Goal: Task Accomplishment & Management: Use online tool/utility

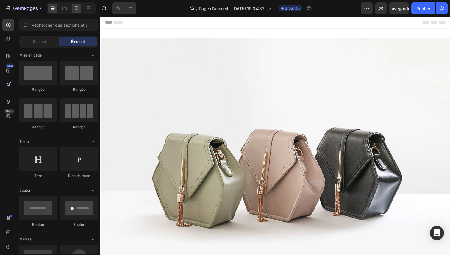
click at [72, 6] on div at bounding box center [77, 9] width 10 height 10
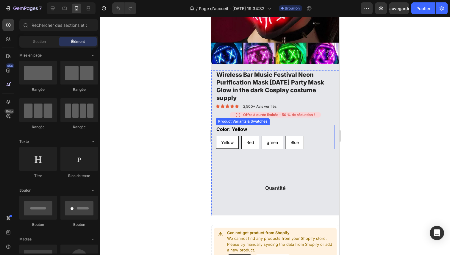
click at [244, 137] on div "Red" at bounding box center [249, 142] width 17 height 11
click at [241, 135] on input "Red Red Red" at bounding box center [241, 135] width 0 height 0
radio input "true"
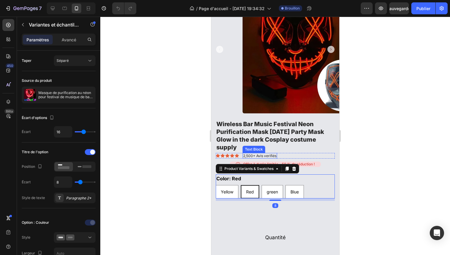
scroll to position [350, 0]
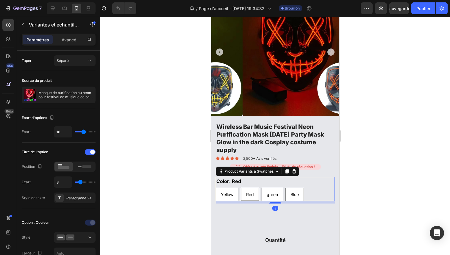
click at [274, 192] on span "green" at bounding box center [271, 194] width 11 height 5
click at [261, 188] on input "green green green" at bounding box center [261, 187] width 0 height 0
radio input "true"
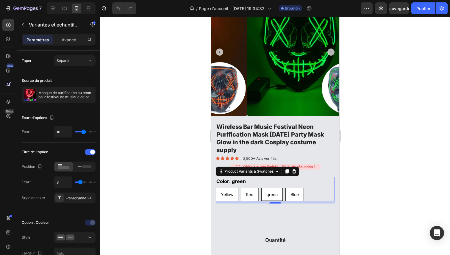
click at [290, 192] on span "Blue" at bounding box center [294, 194] width 8 height 5
click at [285, 188] on input "Blue Blue Blue" at bounding box center [285, 187] width 0 height 0
radio input "true"
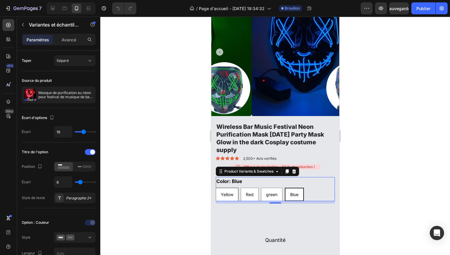
click at [231, 192] on span "Yellow" at bounding box center [226, 194] width 12 height 5
click at [215, 188] on input "Yellow Yellow Yellow" at bounding box center [215, 187] width 0 height 0
radio input "true"
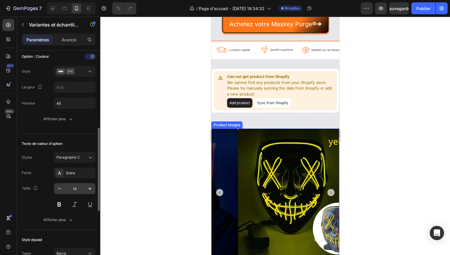
scroll to position [252, 0]
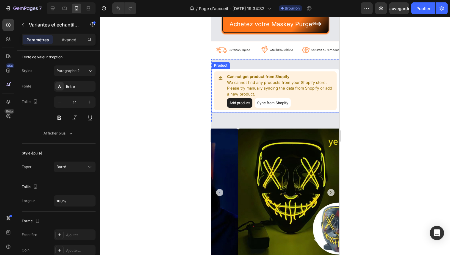
click at [269, 108] on button "Sync from Shopify" at bounding box center [272, 103] width 36 height 10
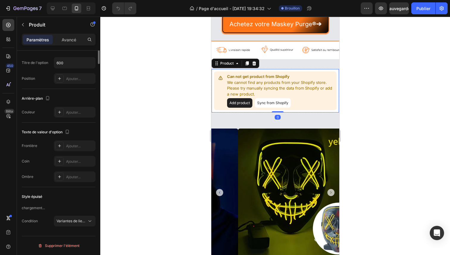
scroll to position [0, 0]
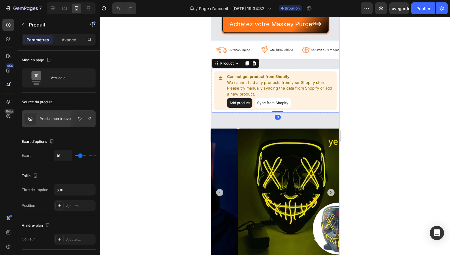
click at [271, 108] on button "Sync from Shopify" at bounding box center [272, 103] width 36 height 10
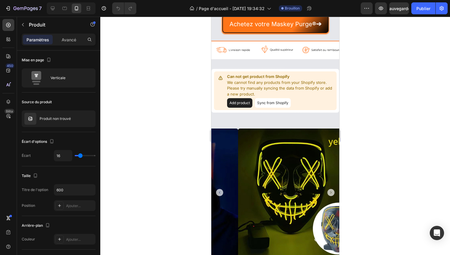
click at [278, 106] on button "Sync from Shopify" at bounding box center [272, 103] width 36 height 10
click at [283, 108] on button "Sync from Shopify" at bounding box center [272, 103] width 36 height 10
click at [266, 108] on button "Sync from Shopify" at bounding box center [272, 103] width 36 height 10
click at [261, 106] on button "Sync from Shopify" at bounding box center [272, 103] width 36 height 10
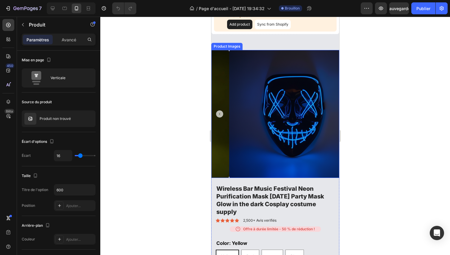
scroll to position [377, 0]
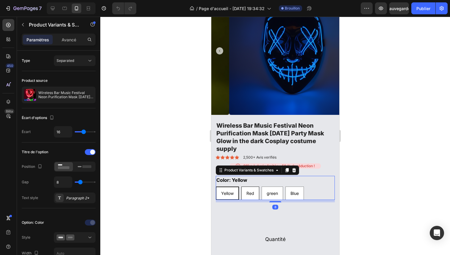
click at [251, 188] on div "Red" at bounding box center [249, 193] width 17 height 11
click at [241, 186] on input "Red Red Red" at bounding box center [241, 186] width 0 height 0
radio input "true"
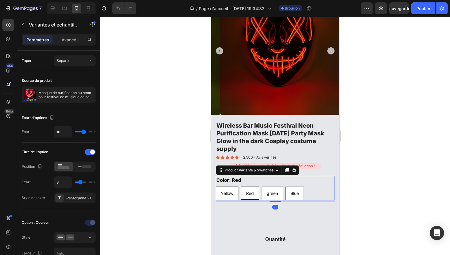
click at [235, 189] on div "Yellow" at bounding box center [227, 193] width 22 height 11
click at [215, 186] on input "Yellow Yellow Yellow" at bounding box center [215, 186] width 0 height 0
radio input "true"
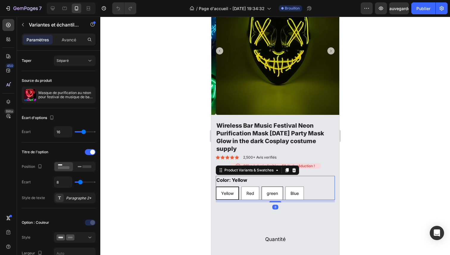
click at [277, 188] on div "green" at bounding box center [271, 193] width 21 height 11
click at [261, 186] on input "green green green" at bounding box center [261, 186] width 0 height 0
radio input "true"
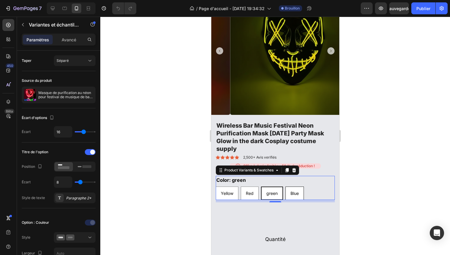
click at [288, 188] on div "Blue" at bounding box center [294, 193] width 18 height 11
click at [285, 186] on input "Blue Blue Blue" at bounding box center [285, 186] width 0 height 0
radio input "true"
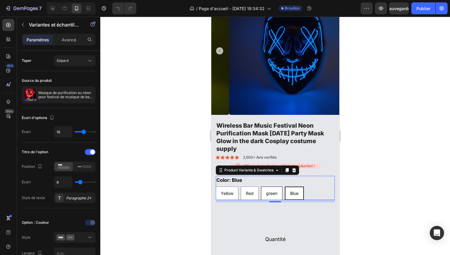
click at [277, 188] on div "green" at bounding box center [271, 193] width 21 height 11
click at [260, 186] on input "green green green" at bounding box center [260, 186] width 0 height 0
radio input "true"
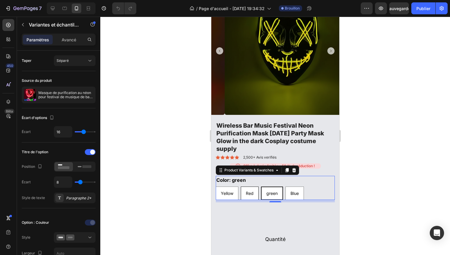
click at [251, 191] on span "Red" at bounding box center [249, 193] width 8 height 5
click at [240, 186] on input "Red Red Red" at bounding box center [240, 186] width 0 height 0
radio input "true"
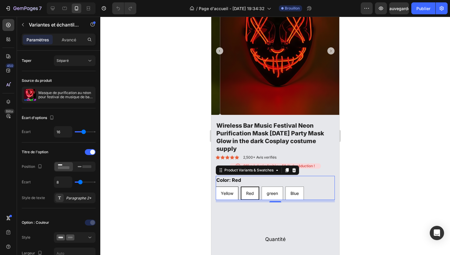
click at [227, 191] on span "Yellow" at bounding box center [226, 193] width 12 height 5
click at [215, 186] on input "Yellow Yellow Yellow" at bounding box center [215, 186] width 0 height 0
radio input "true"
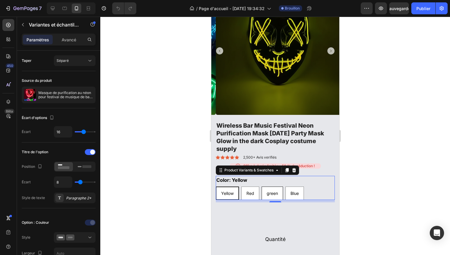
click at [272, 191] on span "green" at bounding box center [271, 193] width 11 height 5
click at [261, 186] on input "green green green" at bounding box center [261, 186] width 0 height 0
radio input "true"
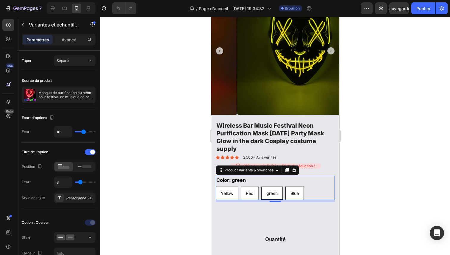
click at [288, 188] on div "Blue" at bounding box center [294, 193] width 18 height 11
click at [285, 186] on input "Blue Blue Blue" at bounding box center [285, 186] width 0 height 0
radio input "true"
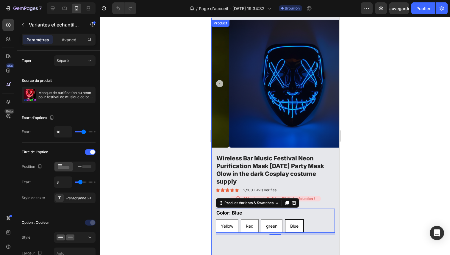
scroll to position [345, 0]
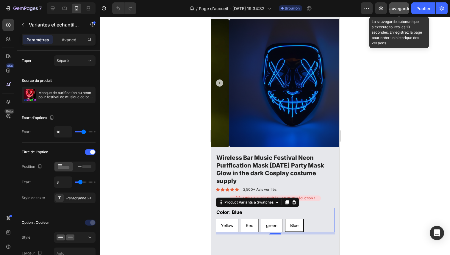
click at [395, 5] on button "Sauvegarder" at bounding box center [399, 8] width 20 height 12
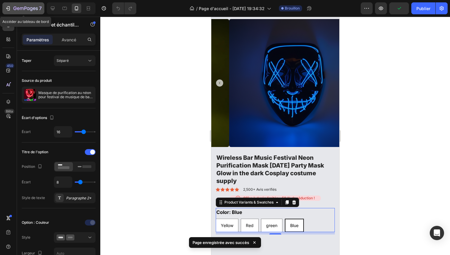
click at [18, 12] on button "7" at bounding box center [23, 8] width 42 height 12
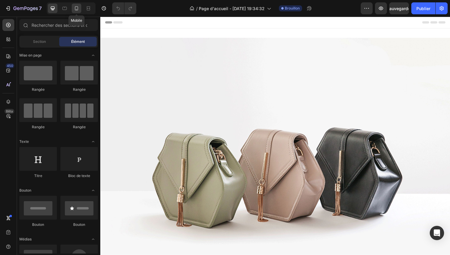
click at [77, 7] on icon at bounding box center [76, 8] width 6 height 6
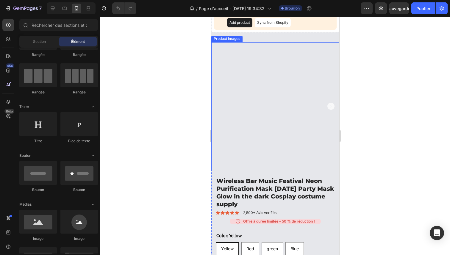
scroll to position [262, 0]
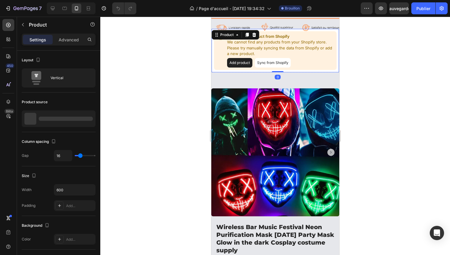
click at [268, 64] on button "Sync from Shopify" at bounding box center [272, 63] width 36 height 10
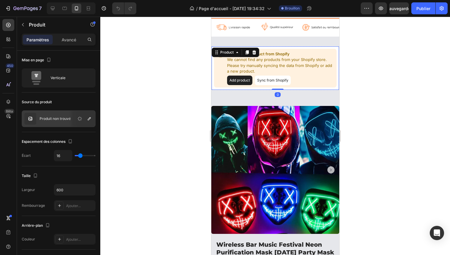
click at [268, 80] on button "Sync from Shopify" at bounding box center [272, 81] width 36 height 10
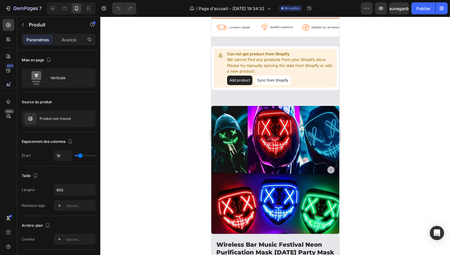
click at [271, 79] on button "Sync from Shopify" at bounding box center [272, 81] width 36 height 10
click at [275, 79] on button "Sync from Shopify" at bounding box center [272, 81] width 36 height 10
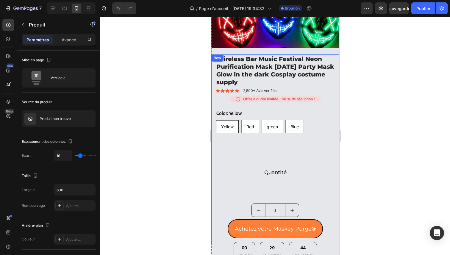
scroll to position [424, 0]
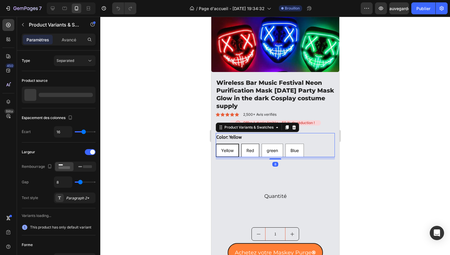
click at [250, 148] on span "Red" at bounding box center [250, 150] width 8 height 5
click at [241, 143] on input "Red Red Red" at bounding box center [241, 143] width 0 height 0
radio input "true"
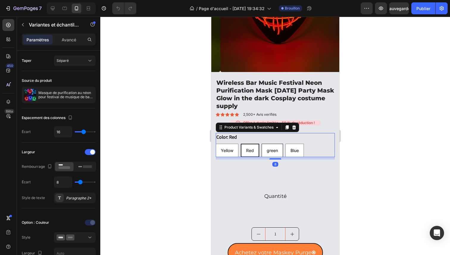
click at [276, 148] on span "green" at bounding box center [271, 150] width 11 height 5
click at [261, 144] on input "green green green" at bounding box center [261, 143] width 0 height 0
radio input "true"
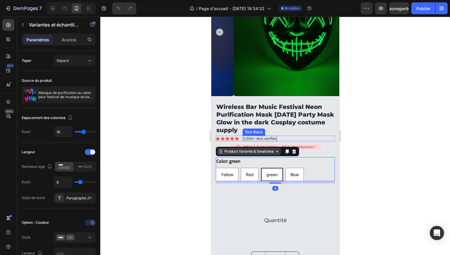
scroll to position [389, 0]
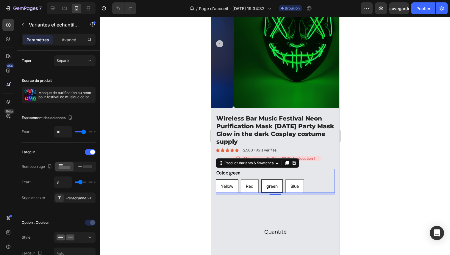
click at [230, 183] on span "Yellow" at bounding box center [226, 185] width 12 height 5
click at [215, 179] on input "Yellow Yellow Yellow" at bounding box center [215, 179] width 0 height 0
radio input "true"
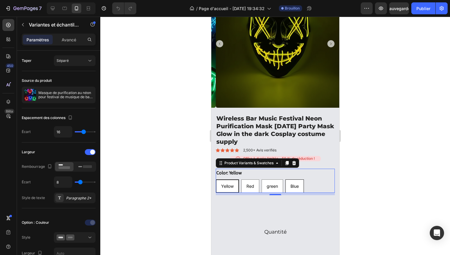
click at [292, 183] on span "Blue" at bounding box center [294, 185] width 8 height 5
click at [285, 179] on input "Blue Blue Blue" at bounding box center [285, 179] width 0 height 0
radio input "true"
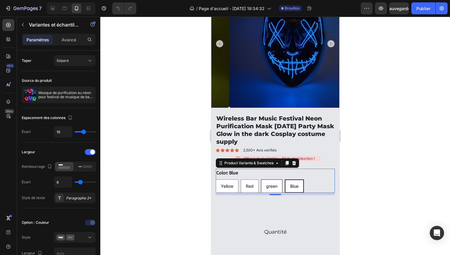
click at [265, 184] on div "green" at bounding box center [271, 186] width 21 height 11
click at [260, 179] on input "green green green" at bounding box center [260, 179] width 0 height 0
radio input "true"
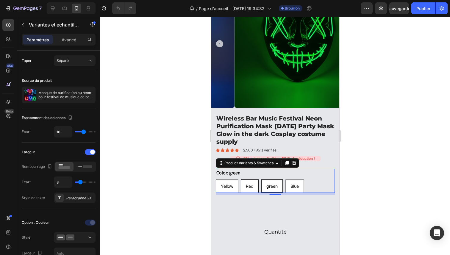
click at [253, 183] on span "Red" at bounding box center [249, 185] width 8 height 5
click at [240, 179] on input "Red Red Red" at bounding box center [240, 179] width 0 height 0
radio input "true"
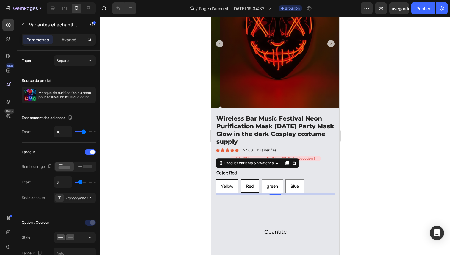
click at [228, 183] on span "Yellow" at bounding box center [226, 185] width 12 height 5
click at [215, 179] on input "Yellow Yellow Yellow" at bounding box center [215, 179] width 0 height 0
radio input "true"
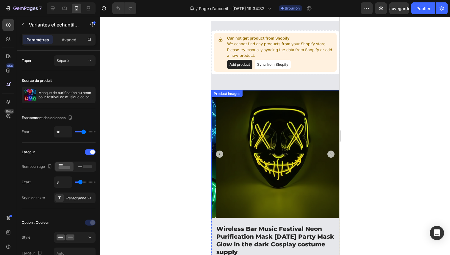
scroll to position [253, 0]
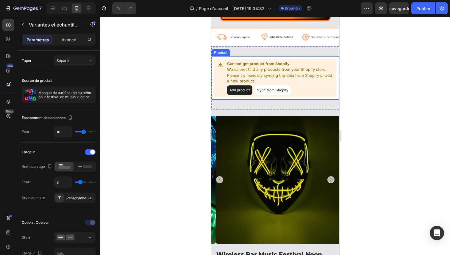
click at [280, 89] on button "Sync from Shopify" at bounding box center [272, 90] width 36 height 10
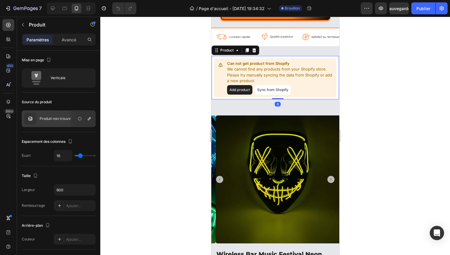
click at [279, 89] on button "Sync from Shopify" at bounding box center [272, 90] width 36 height 10
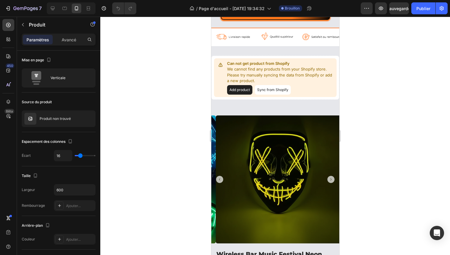
click at [279, 88] on button "Sync from Shopify" at bounding box center [272, 90] width 36 height 10
click at [288, 104] on div "Can not get product from Shopify We cannot find any products from your Shopify …" at bounding box center [275, 77] width 128 height 63
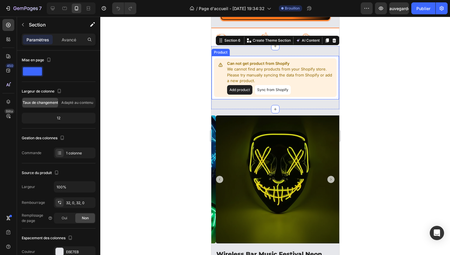
click at [274, 89] on button "Sync from Shopify" at bounding box center [272, 90] width 36 height 10
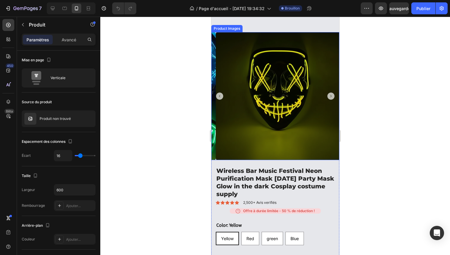
scroll to position [354, 0]
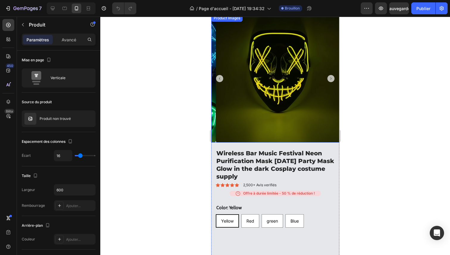
click at [327, 76] on icon "Carousel Next Arrow" at bounding box center [330, 78] width 7 height 7
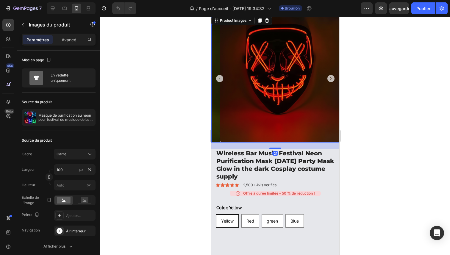
click at [327, 76] on icon "Carousel Next Arrow" at bounding box center [330, 78] width 7 height 7
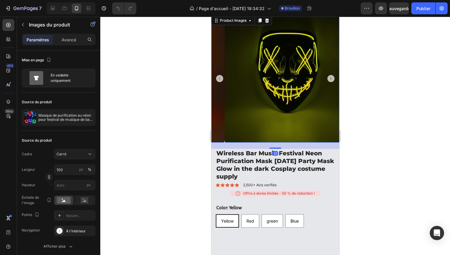
click at [327, 76] on icon "Carousel Next Arrow" at bounding box center [330, 78] width 7 height 7
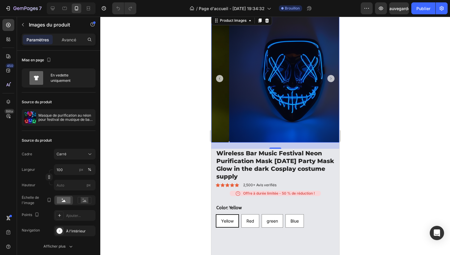
click at [327, 75] on icon "Carousel Next Arrow" at bounding box center [330, 78] width 7 height 7
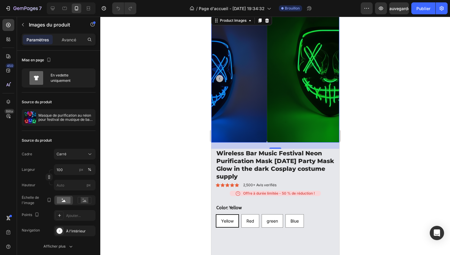
click at [325, 75] on img at bounding box center [330, 79] width 128 height 128
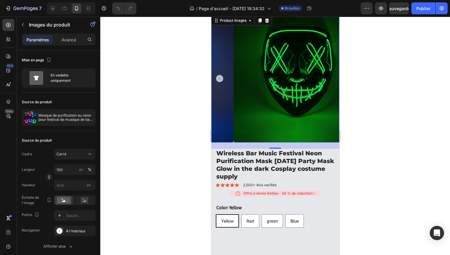
click at [233, 77] on img at bounding box center [297, 79] width 128 height 128
click at [221, 77] on icon "Carousel Back Arrow" at bounding box center [219, 78] width 7 height 7
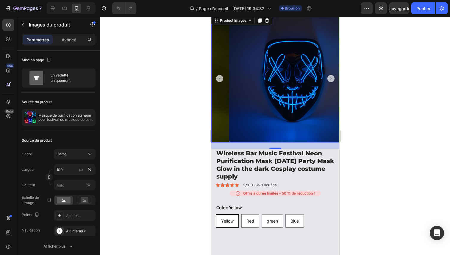
click at [221, 77] on icon "Carousel Back Arrow" at bounding box center [219, 78] width 7 height 7
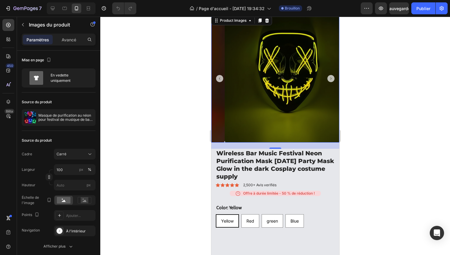
click at [221, 77] on icon "Carousel Back Arrow" at bounding box center [219, 78] width 7 height 7
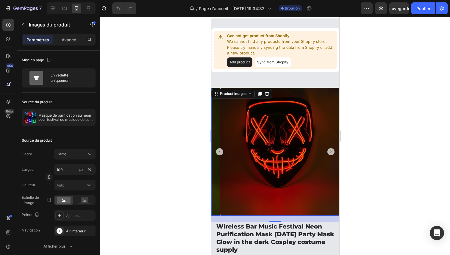
scroll to position [263, 0]
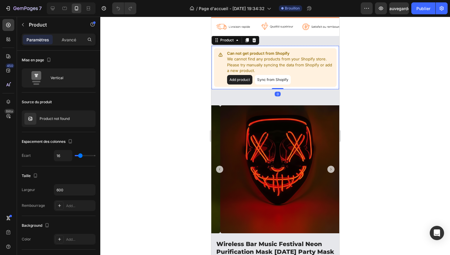
click at [272, 76] on button "Sync from Shopify" at bounding box center [272, 80] width 36 height 10
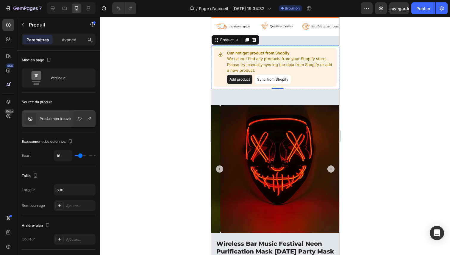
click at [280, 78] on button "Sync from Shopify" at bounding box center [272, 80] width 36 height 10
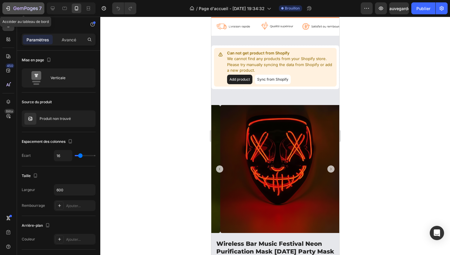
click at [15, 10] on icon "button" at bounding box center [25, 8] width 24 height 5
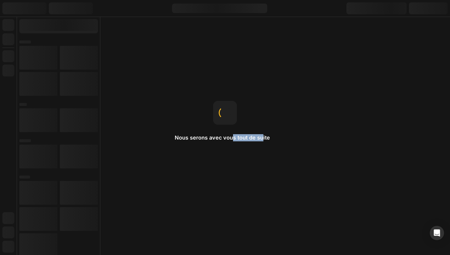
drag, startPoint x: 234, startPoint y: 134, endPoint x: 263, endPoint y: 134, distance: 28.6
click at [263, 134] on h2 "Nous serons avec vous tout de suite" at bounding box center [225, 137] width 100 height 7
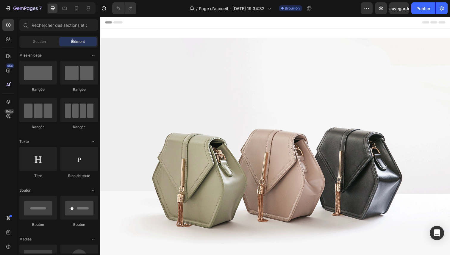
click at [294, 121] on img at bounding box center [278, 172] width 357 height 268
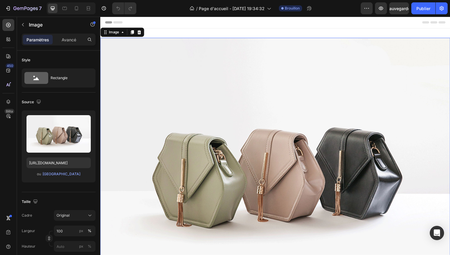
click at [81, 7] on div at bounding box center [71, 8] width 49 height 12
click at [78, 7] on icon at bounding box center [76, 8] width 6 height 6
type input "https://cdn.shopify.com/s/files/1/0990/0510/4477/files/gempages_585874364767929…"
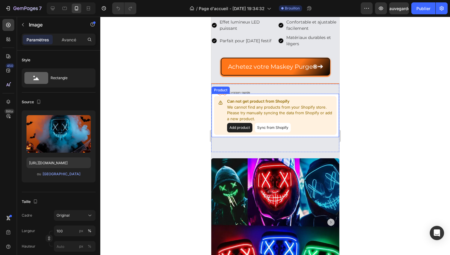
scroll to position [194, 0]
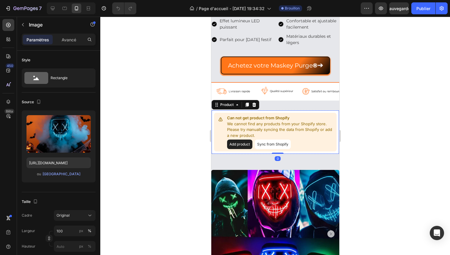
click at [277, 145] on button "Sync from Shopify" at bounding box center [272, 144] width 36 height 10
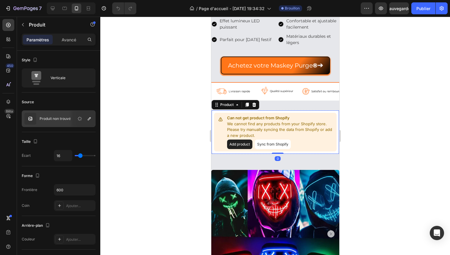
click at [277, 145] on button "Sync from Shopify" at bounding box center [272, 144] width 36 height 10
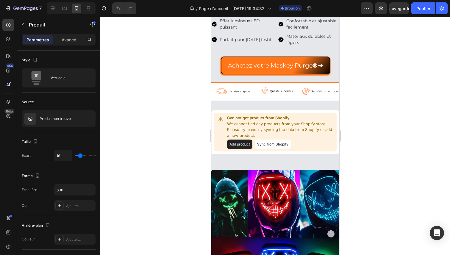
click at [283, 146] on button "Sync from Shopify" at bounding box center [272, 144] width 36 height 10
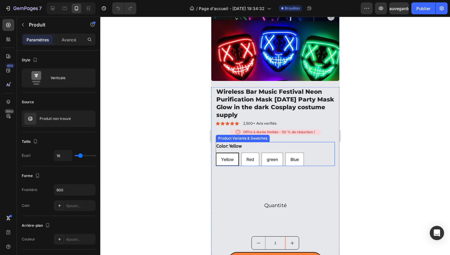
scroll to position [412, 0]
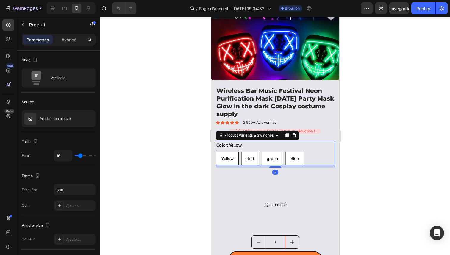
click at [227, 156] on span "Yellow" at bounding box center [227, 158] width 12 height 5
click at [215, 152] on input "Yellow Yellow Yellow" at bounding box center [215, 151] width 0 height 0
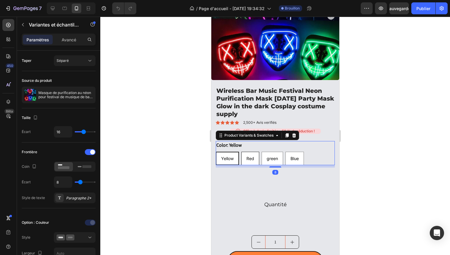
click at [251, 156] on span "Red" at bounding box center [250, 158] width 8 height 5
click at [241, 152] on input "Red Red Red" at bounding box center [241, 151] width 0 height 0
radio input "true"
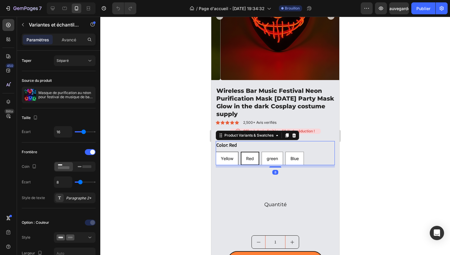
click at [225, 156] on span "Yellow" at bounding box center [226, 158] width 12 height 5
click at [215, 152] on input "Yellow Yellow Yellow" at bounding box center [215, 151] width 0 height 0
radio input "true"
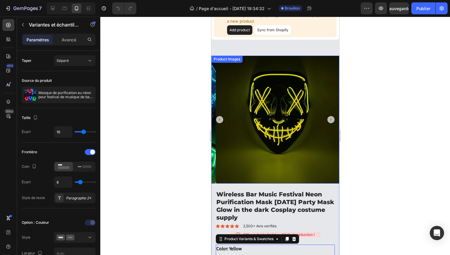
scroll to position [305, 0]
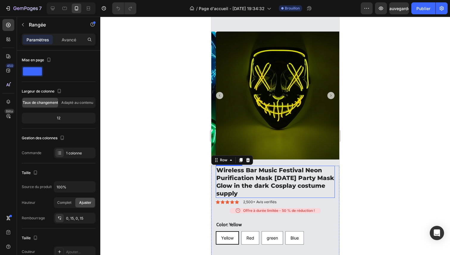
scroll to position [346, 0]
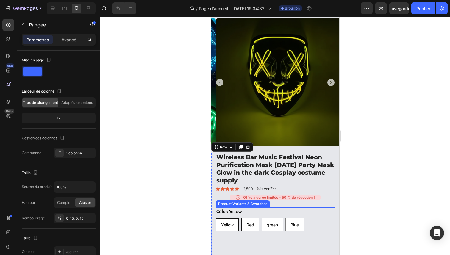
click at [252, 222] on span "Red" at bounding box center [250, 224] width 8 height 5
click at [241, 218] on input "Red Red Red" at bounding box center [241, 218] width 0 height 0
radio input "true"
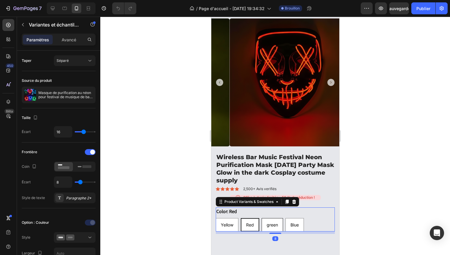
click at [266, 219] on div "green" at bounding box center [271, 224] width 21 height 11
click at [261, 218] on input "green green green" at bounding box center [261, 218] width 0 height 0
radio input "true"
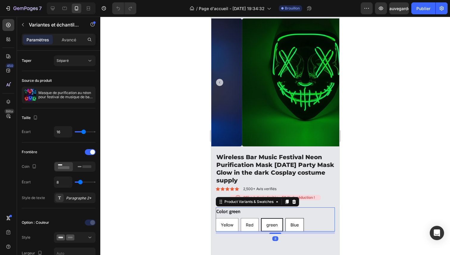
click at [302, 219] on div "Blue" at bounding box center [294, 224] width 18 height 11
click at [285, 218] on input "Blue Blue Blue" at bounding box center [285, 218] width 0 height 0
radio input "true"
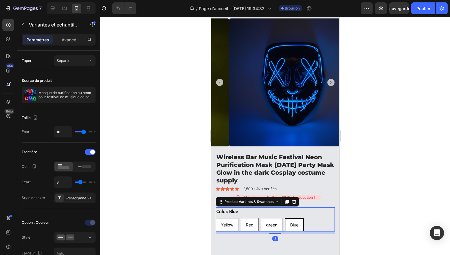
click at [233, 222] on span "Yellow" at bounding box center [226, 224] width 12 height 5
click at [215, 218] on input "Yellow Yellow Yellow" at bounding box center [215, 218] width 0 height 0
radio input "true"
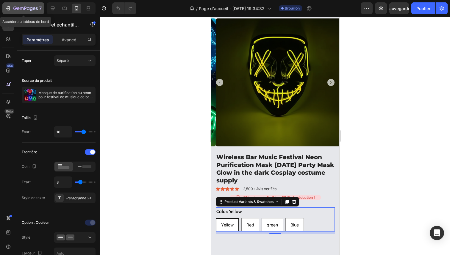
click at [22, 5] on div "7" at bounding box center [27, 8] width 28 height 7
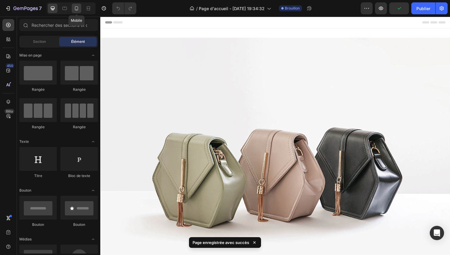
click at [78, 12] on div at bounding box center [77, 9] width 10 height 10
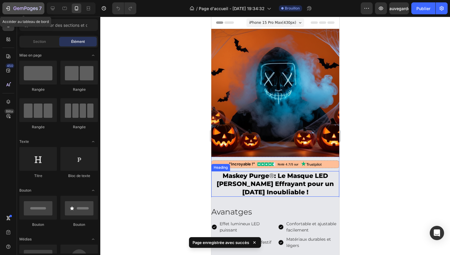
click at [22, 9] on icon "button" at bounding box center [22, 8] width 4 height 3
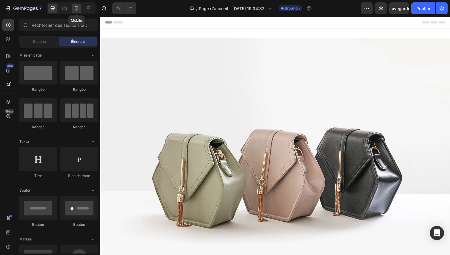
click at [73, 4] on div at bounding box center [77, 9] width 10 height 10
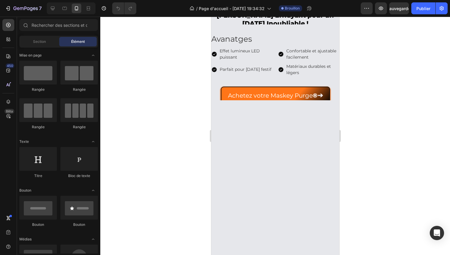
scroll to position [164, 0]
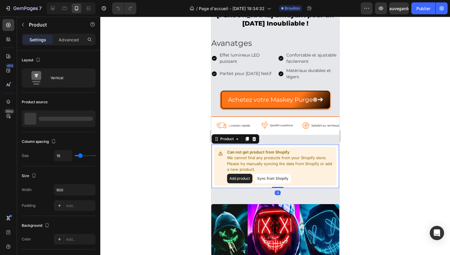
click at [278, 179] on button "Sync from Shopify" at bounding box center [272, 179] width 36 height 10
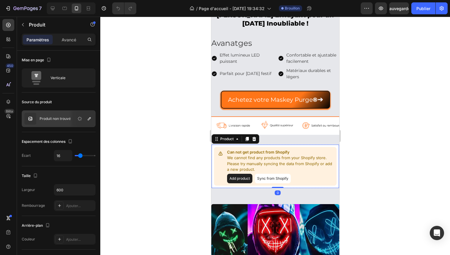
click at [277, 180] on button "Sync from Shopify" at bounding box center [272, 179] width 36 height 10
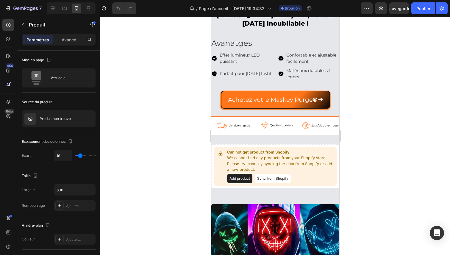
click at [274, 180] on button "Sync from Shopify" at bounding box center [272, 179] width 36 height 10
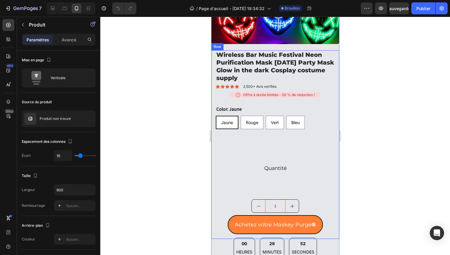
scroll to position [455, 0]
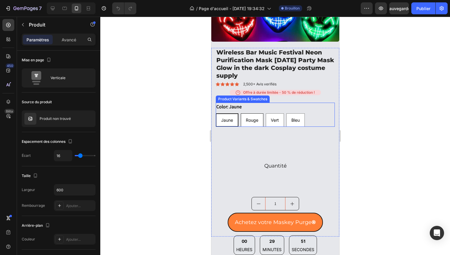
click at [245, 115] on div "Rouge" at bounding box center [252, 120] width 22 height 11
click at [240, 113] on input "Rouge Rouge Rouge" at bounding box center [240, 113] width 0 height 0
radio input "true"
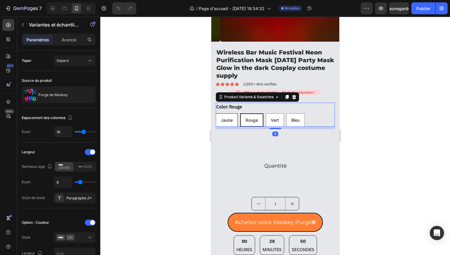
click at [233, 115] on div "Jaune" at bounding box center [226, 120] width 21 height 11
click at [215, 113] on input "[PERSON_NAME]" at bounding box center [215, 113] width 0 height 0
radio input "true"
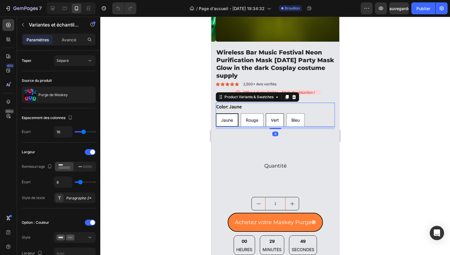
click at [272, 117] on span "Vert" at bounding box center [274, 119] width 8 height 5
click at [265, 113] on input "Vert Vert Vert" at bounding box center [265, 113] width 0 height 0
radio input "true"
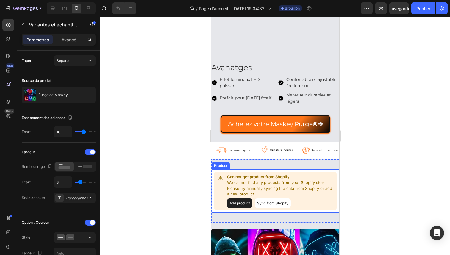
scroll to position [187, 0]
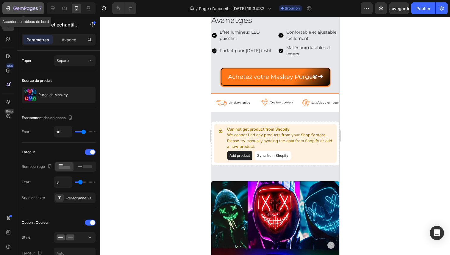
click at [13, 10] on div "7" at bounding box center [23, 8] width 37 height 7
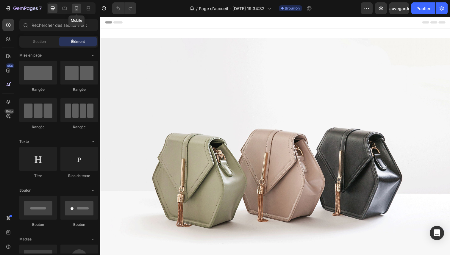
click at [80, 12] on div at bounding box center [77, 9] width 10 height 10
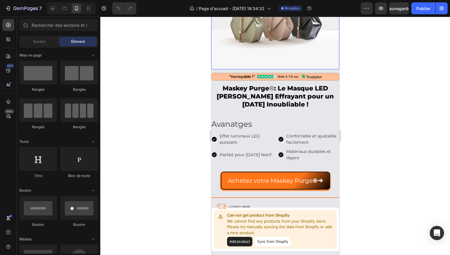
scroll to position [180, 0]
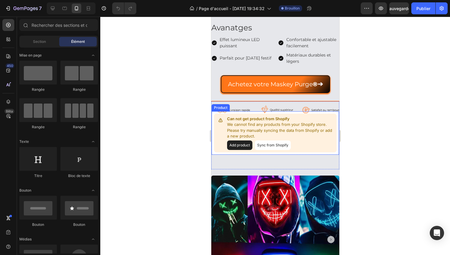
click at [281, 143] on button "Sync from Shopify" at bounding box center [272, 145] width 36 height 10
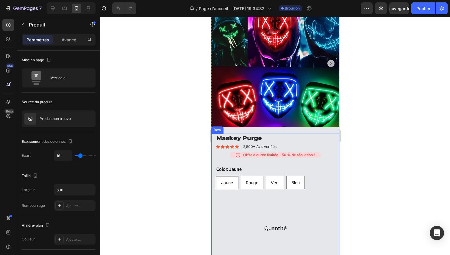
scroll to position [383, 0]
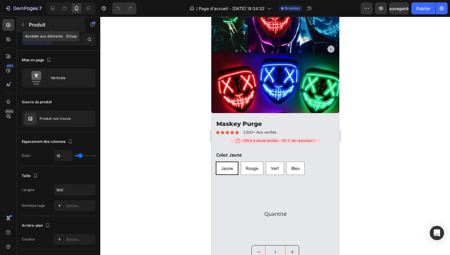
click at [37, 28] on p "Produit" at bounding box center [54, 24] width 51 height 7
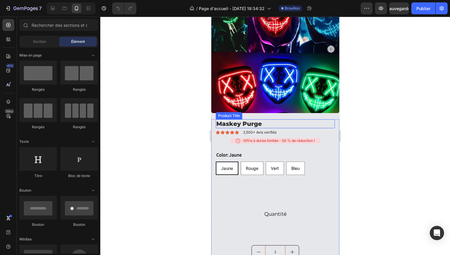
click at [251, 119] on h1 "Maskey Purge" at bounding box center [274, 123] width 119 height 9
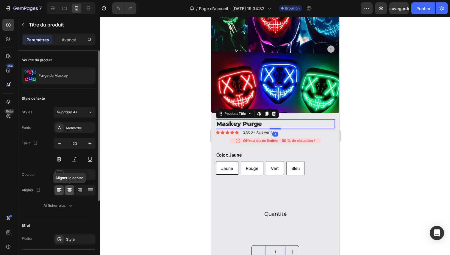
click at [69, 188] on icon at bounding box center [70, 190] width 6 height 6
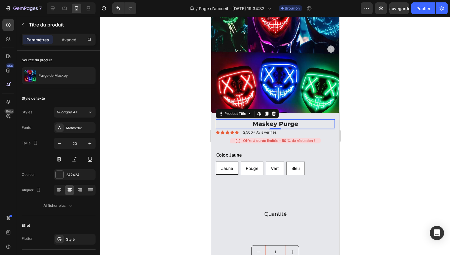
click at [403, 97] on div at bounding box center [274, 136] width 349 height 238
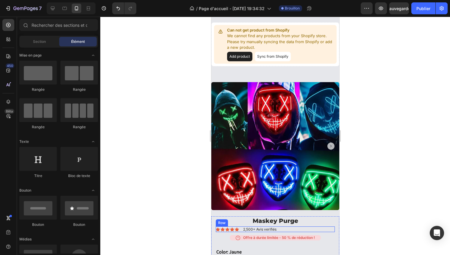
scroll to position [232, 0]
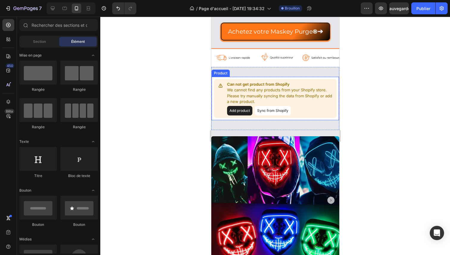
click at [284, 114] on button "Sync from Shopify" at bounding box center [272, 111] width 36 height 10
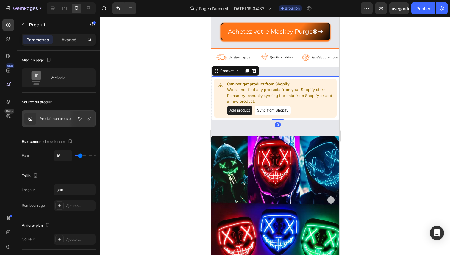
click at [276, 111] on button "Sync from Shopify" at bounding box center [272, 111] width 36 height 10
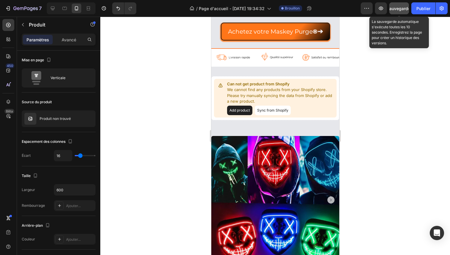
click at [393, 8] on font "Sauvegarder" at bounding box center [398, 8] width 25 height 5
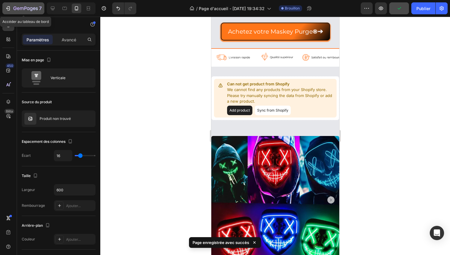
click at [25, 9] on icon "button" at bounding box center [25, 8] width 24 height 5
